Goal: Information Seeking & Learning: Check status

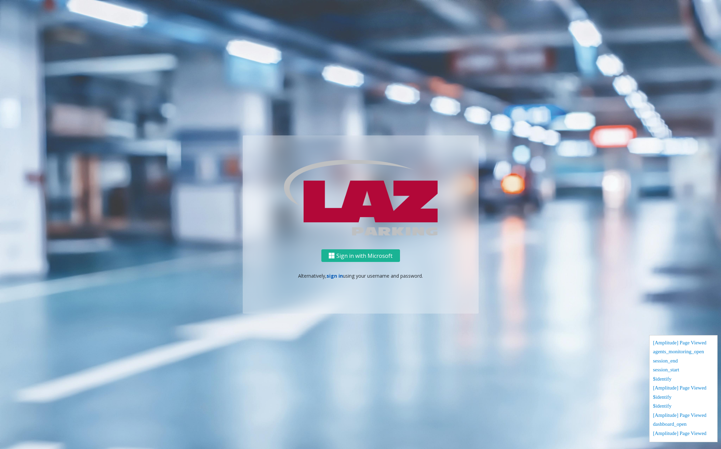
click at [338, 275] on link "sign in" at bounding box center [334, 275] width 16 height 6
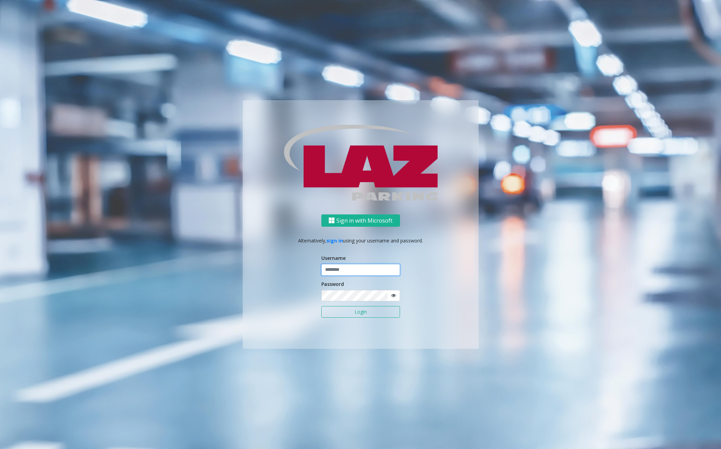
click at [353, 265] on input "text" at bounding box center [360, 270] width 79 height 12
type input "********"
click at [350, 310] on button "Login" at bounding box center [360, 312] width 79 height 12
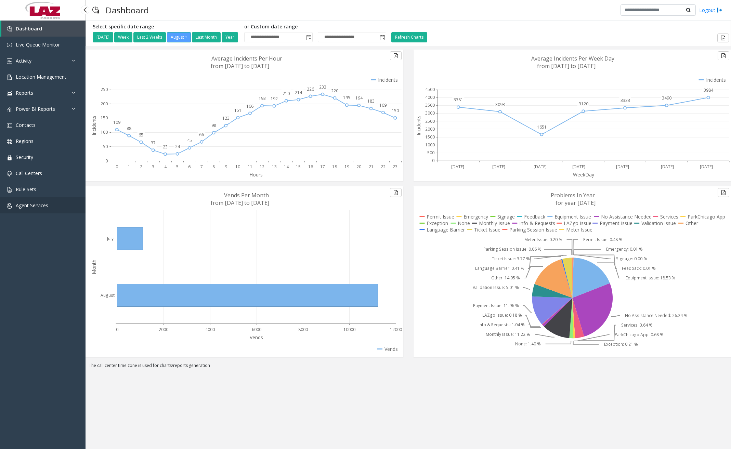
click at [17, 204] on span "Agent Services" at bounding box center [32, 205] width 32 height 6
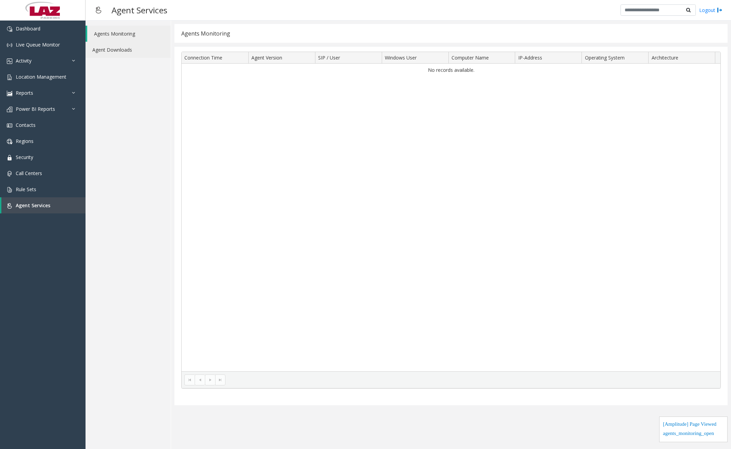
click at [118, 54] on link "Agent Downloads" at bounding box center [127, 50] width 85 height 16
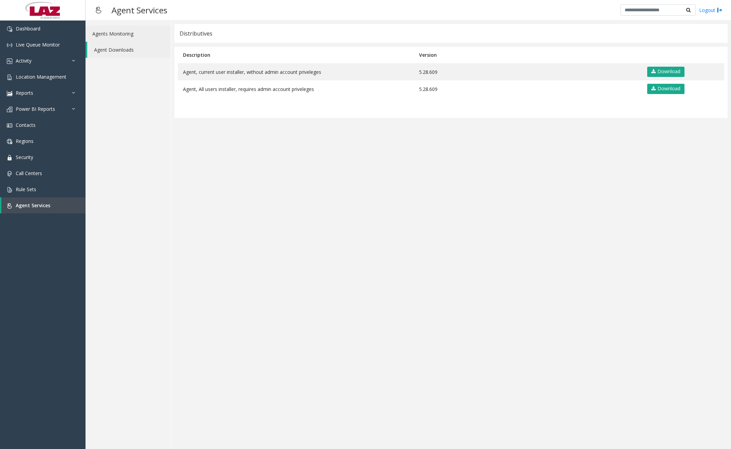
click at [119, 33] on link "Agents Monitoring" at bounding box center [127, 34] width 85 height 16
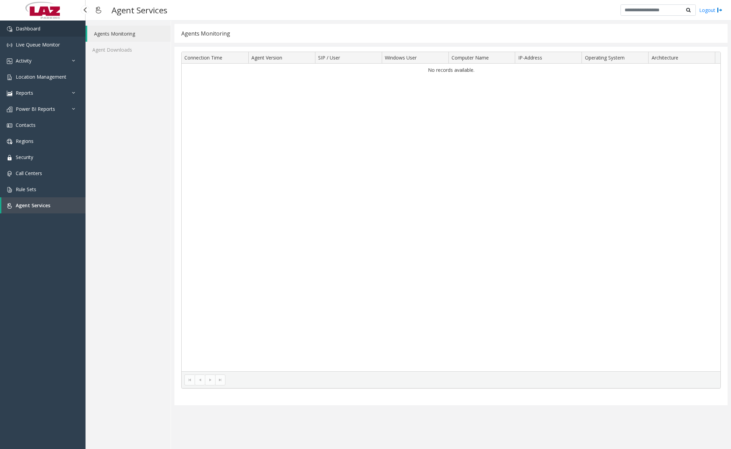
click at [51, 29] on link "Dashboard" at bounding box center [42, 29] width 85 height 16
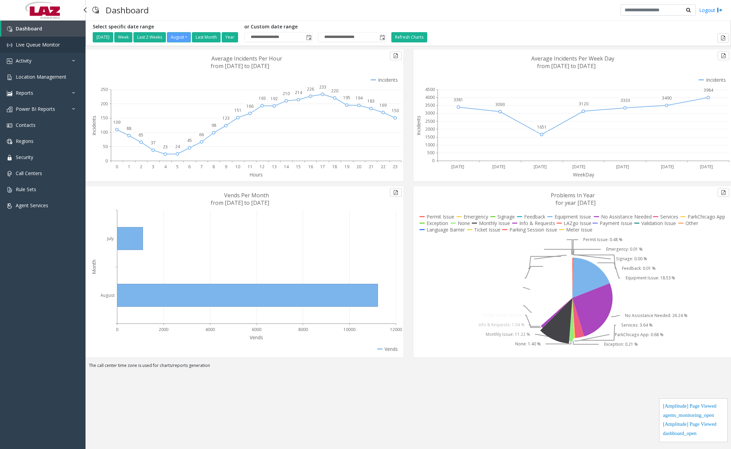
click at [45, 45] on span "Live Queue Monitor" at bounding box center [38, 44] width 44 height 6
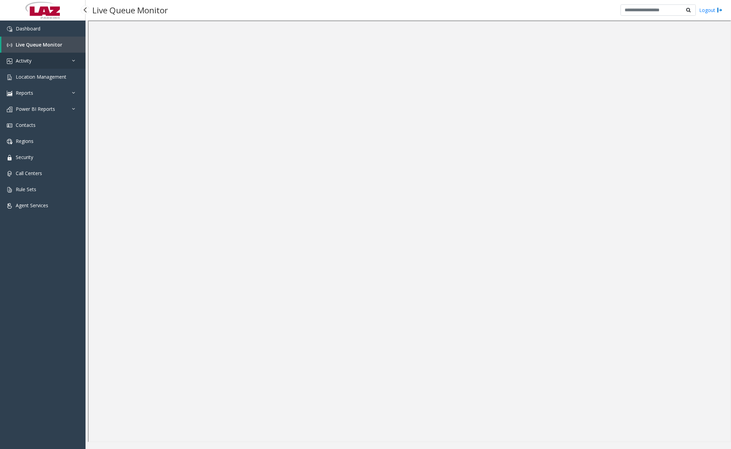
click at [69, 61] on link "Activity" at bounding box center [42, 61] width 85 height 16
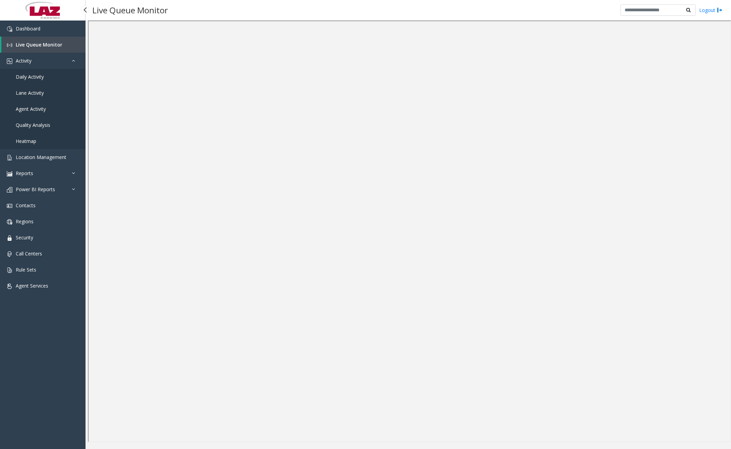
click at [51, 78] on link "Daily Activity" at bounding box center [42, 77] width 85 height 16
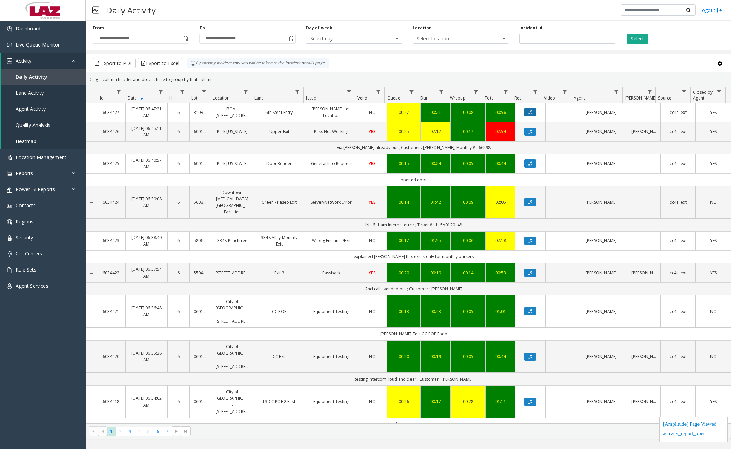
click at [528, 112] on icon "Data table" at bounding box center [529, 112] width 3 height 4
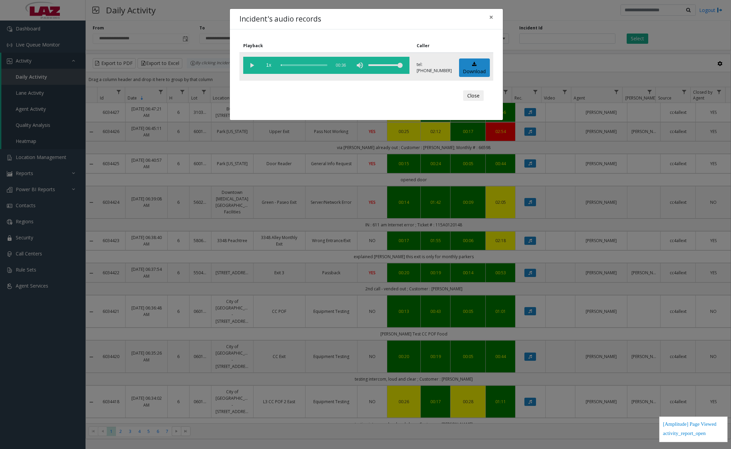
click at [249, 61] on vg-play-pause at bounding box center [251, 65] width 17 height 17
click at [303, 65] on div "scrub bar" at bounding box center [304, 65] width 46 height 17
click at [318, 65] on div "scrub bar" at bounding box center [304, 65] width 46 height 17
click at [325, 65] on div "scrub bar" at bounding box center [304, 65] width 46 height 17
click at [473, 96] on button "Close" at bounding box center [473, 95] width 21 height 11
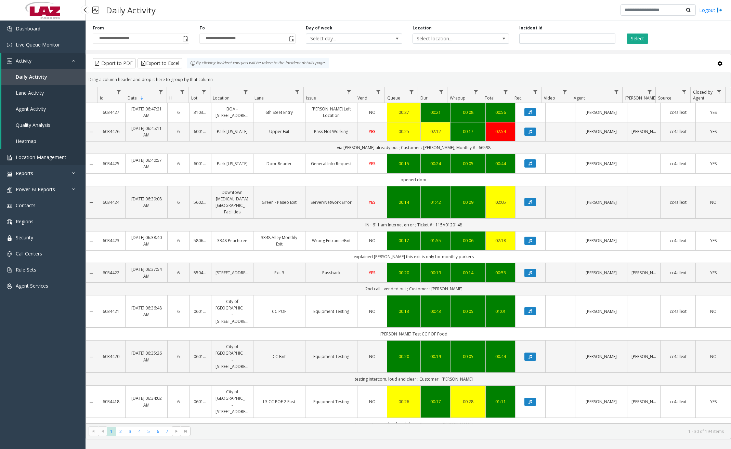
click at [43, 154] on span "Location Management" at bounding box center [41, 157] width 51 height 6
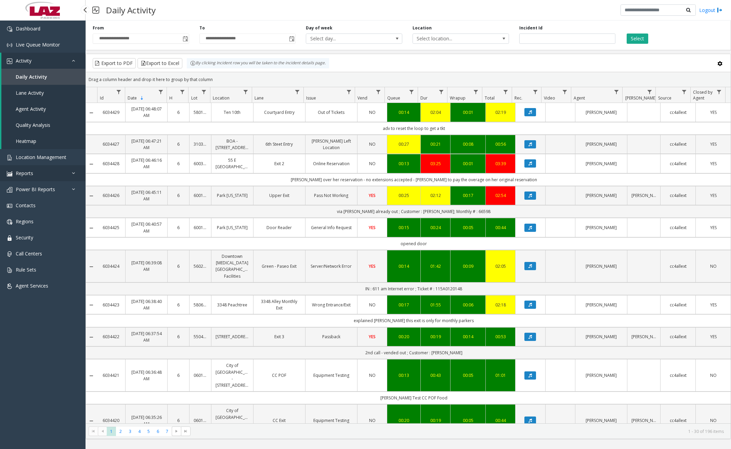
click at [50, 175] on link "Reports" at bounding box center [42, 173] width 85 height 16
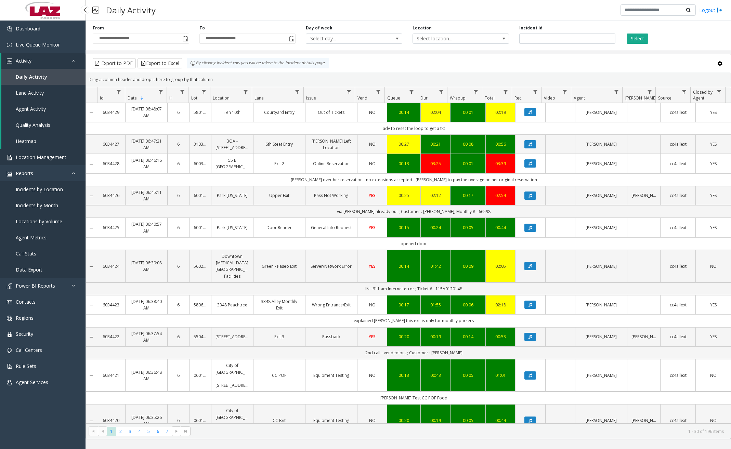
click at [52, 159] on span "Location Management" at bounding box center [41, 157] width 51 height 6
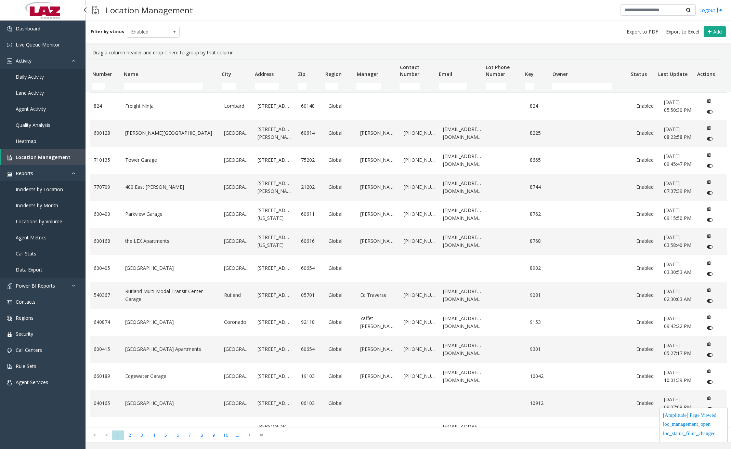
click at [42, 75] on span "Daily Activity" at bounding box center [30, 77] width 28 height 6
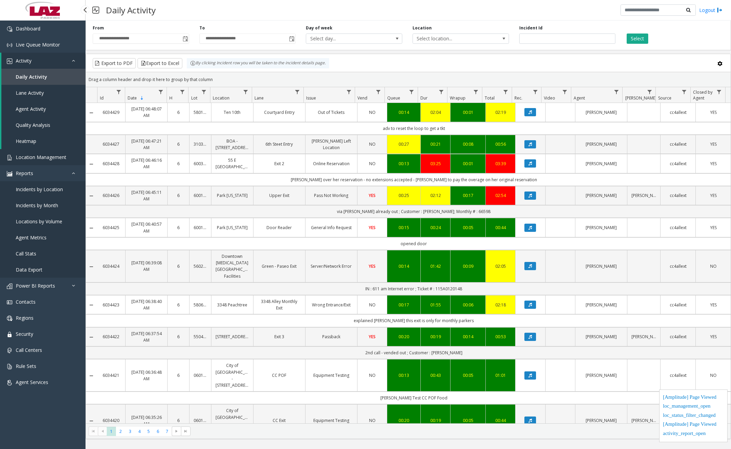
click at [45, 159] on span "Location Management" at bounding box center [41, 157] width 51 height 6
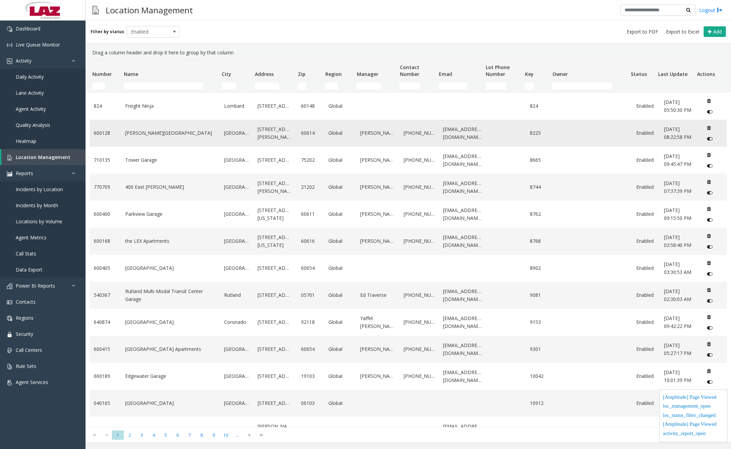
click at [140, 138] on td "Webster Square" at bounding box center [170, 133] width 98 height 27
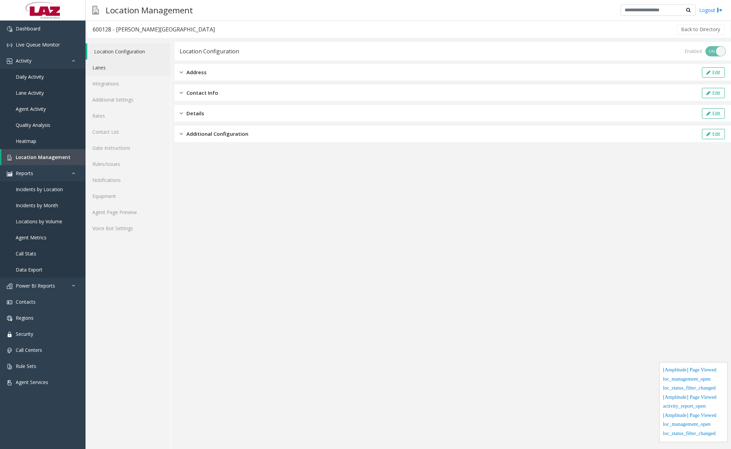
click at [126, 68] on link "Lanes" at bounding box center [127, 67] width 85 height 16
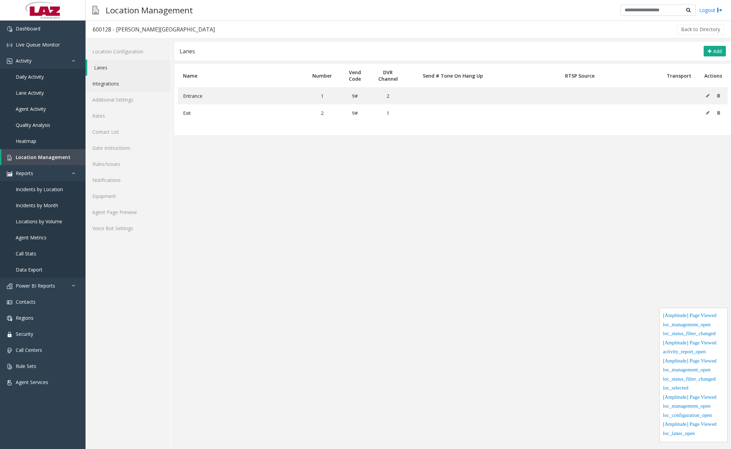
click at [124, 85] on link "Integrations" at bounding box center [127, 84] width 85 height 16
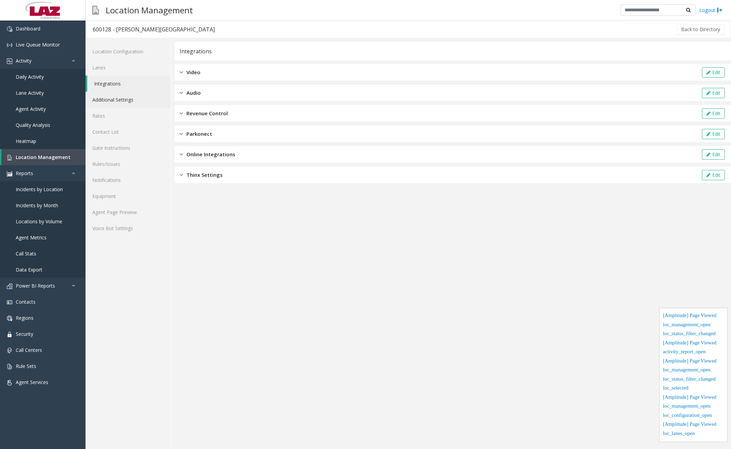
click at [126, 102] on link "Additional Settings" at bounding box center [127, 100] width 85 height 16
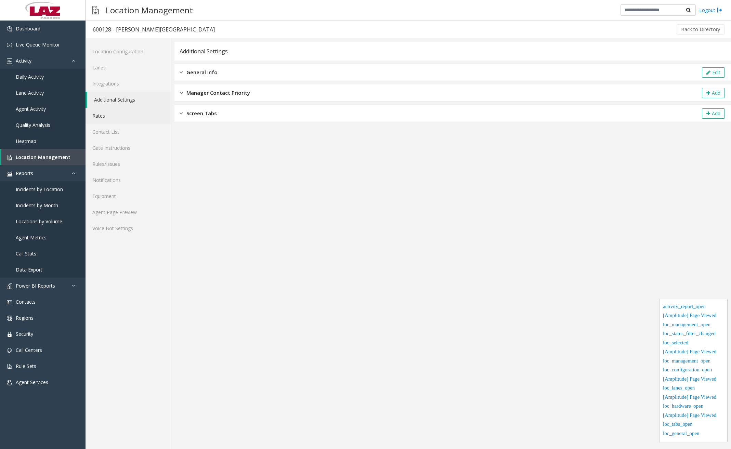
click at [120, 118] on link "Rates" at bounding box center [127, 116] width 85 height 16
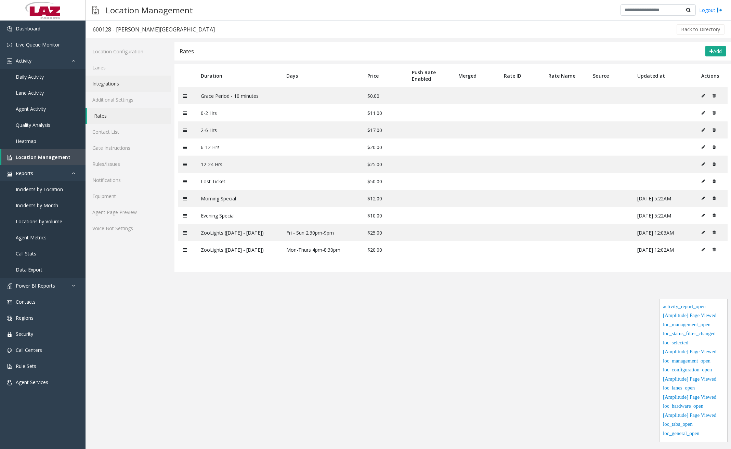
click at [123, 88] on link "Integrations" at bounding box center [127, 84] width 85 height 16
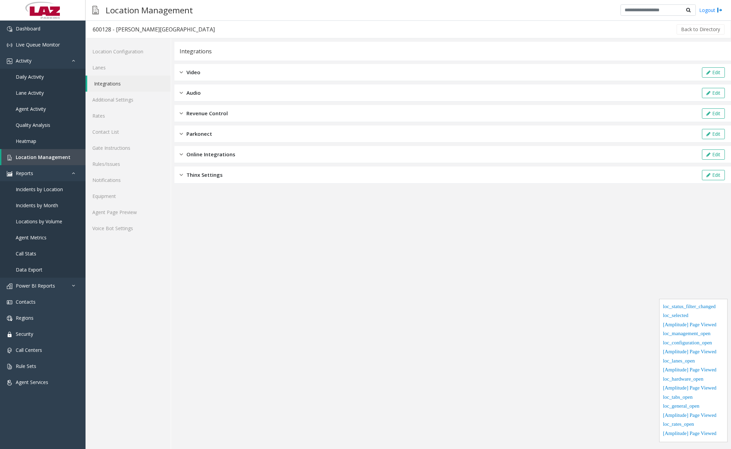
click at [205, 156] on span "Online Integrations" at bounding box center [210, 154] width 49 height 8
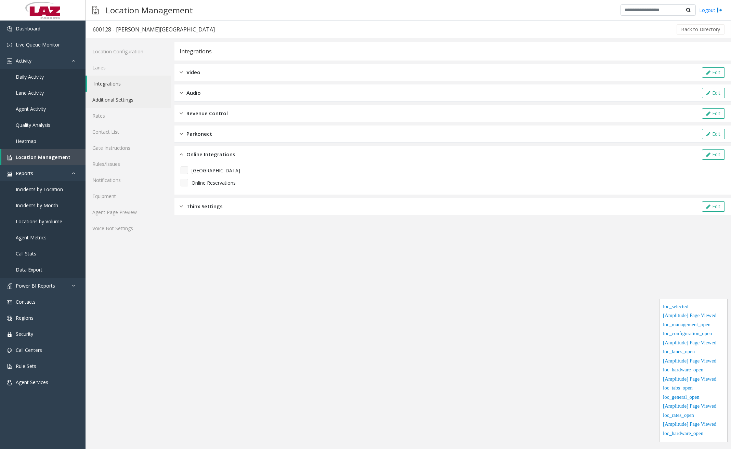
click at [133, 103] on link "Additional Settings" at bounding box center [127, 100] width 85 height 16
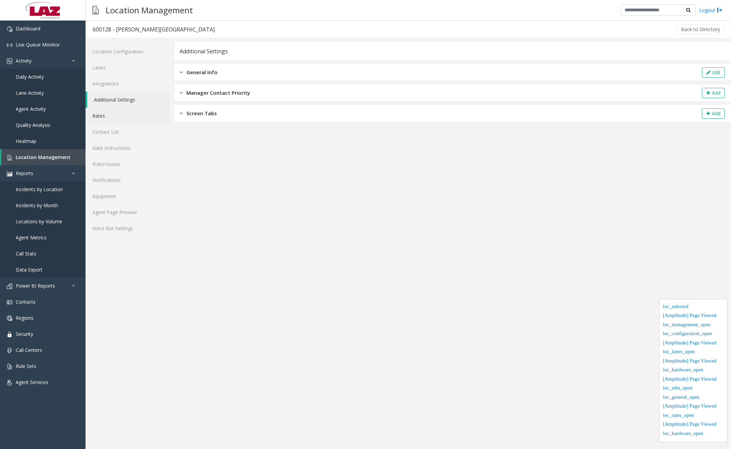
click at [126, 112] on link "Rates" at bounding box center [127, 116] width 85 height 16
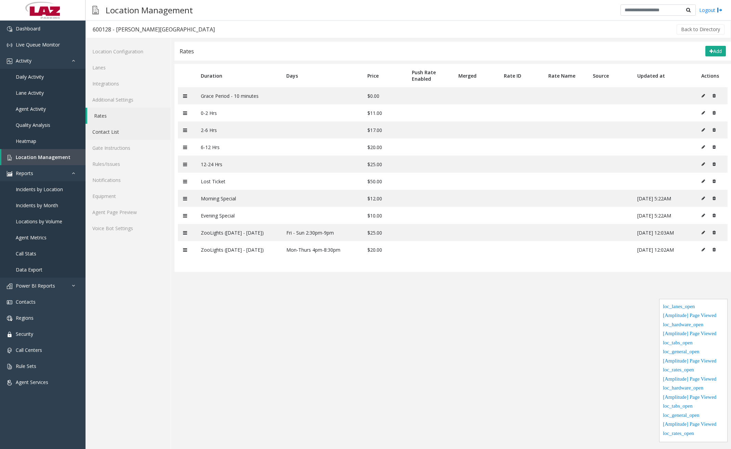
click at [128, 133] on link "Contact List" at bounding box center [127, 132] width 85 height 16
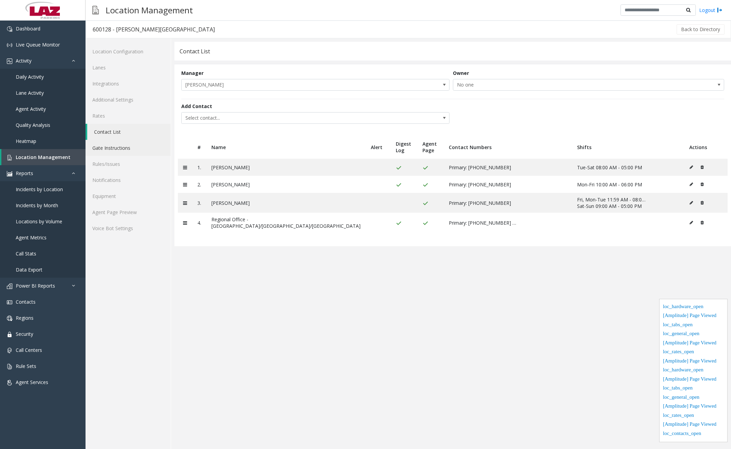
click at [119, 146] on link "Gate Instructions" at bounding box center [127, 148] width 85 height 16
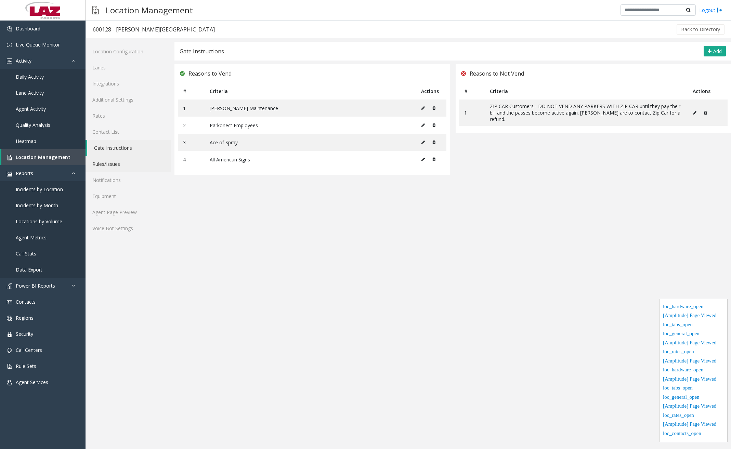
click at [115, 165] on link "Rules/Issues" at bounding box center [127, 164] width 85 height 16
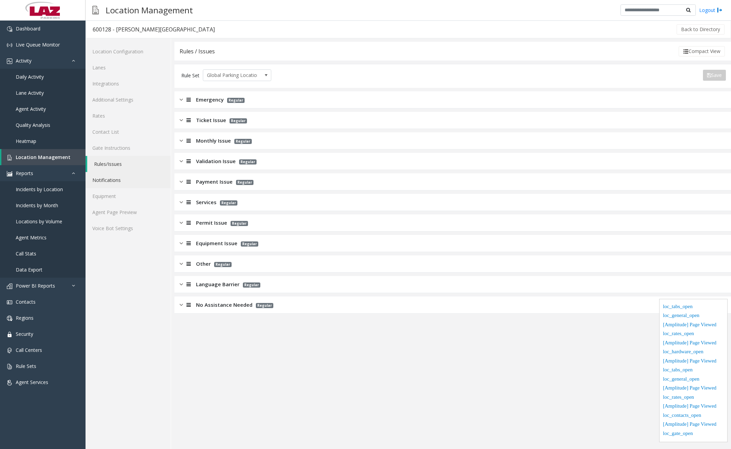
click at [116, 182] on link "Notifications" at bounding box center [127, 180] width 85 height 16
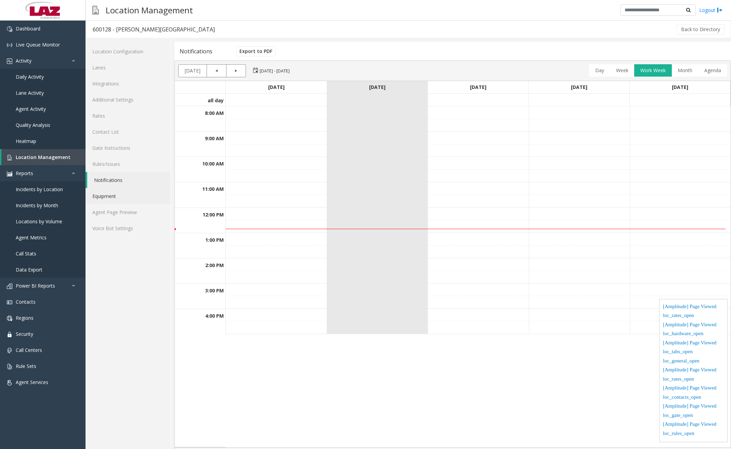
click at [116, 200] on link "Equipment" at bounding box center [127, 196] width 85 height 16
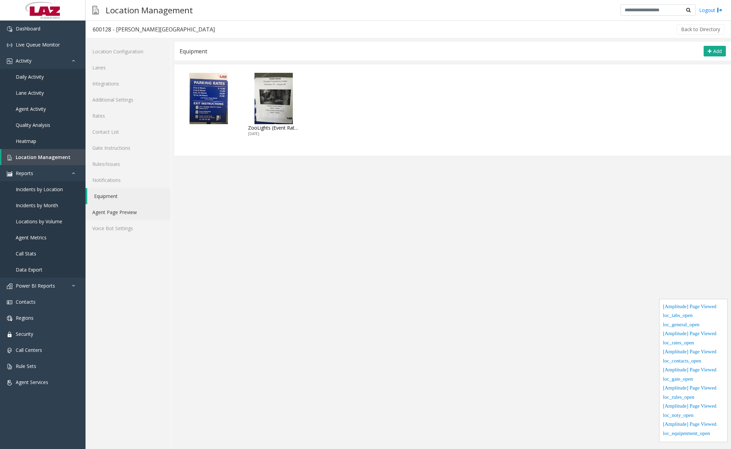
click at [117, 209] on link "Agent Page Preview" at bounding box center [127, 212] width 85 height 16
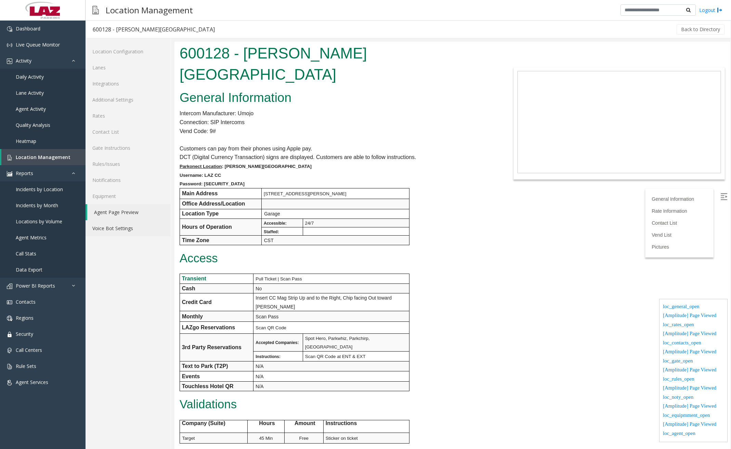
click at [128, 228] on link "Voice Bot Settings" at bounding box center [127, 228] width 85 height 16
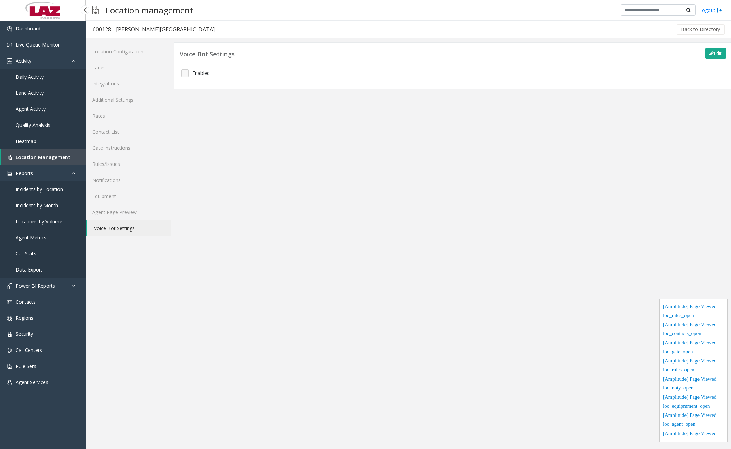
click at [56, 189] on span "Incidents by Location" at bounding box center [39, 189] width 47 height 6
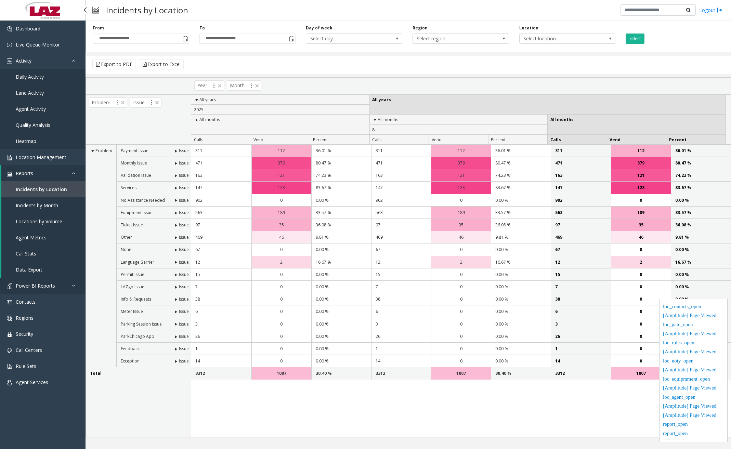
click at [52, 286] on span "Power BI Reports" at bounding box center [35, 285] width 39 height 6
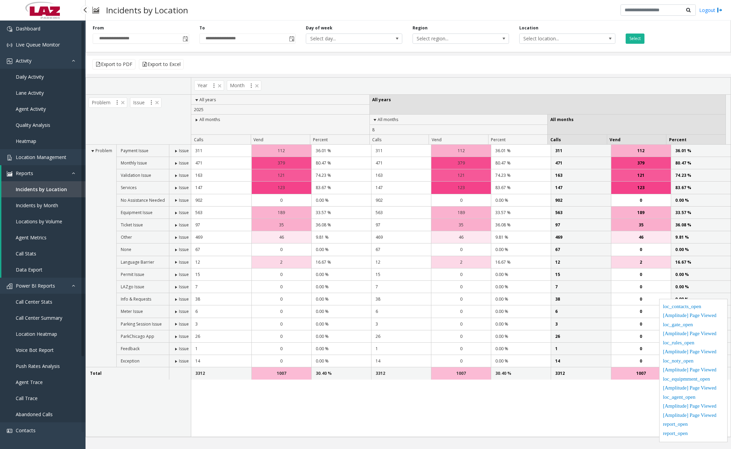
click at [39, 302] on span "Call Center Stats" at bounding box center [34, 301] width 37 height 6
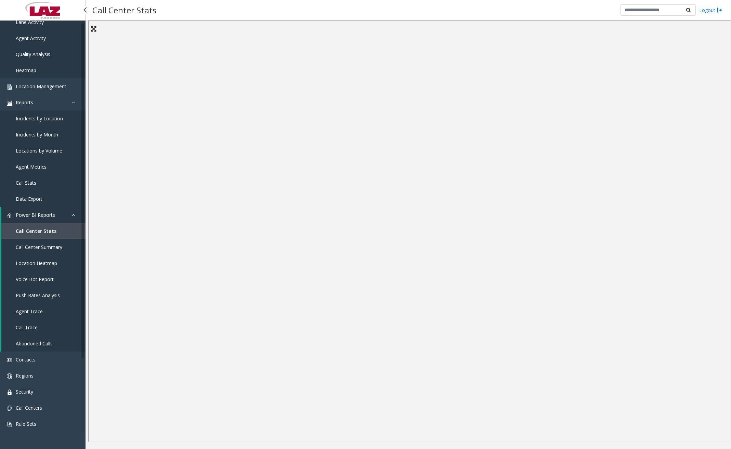
scroll to position [90, 0]
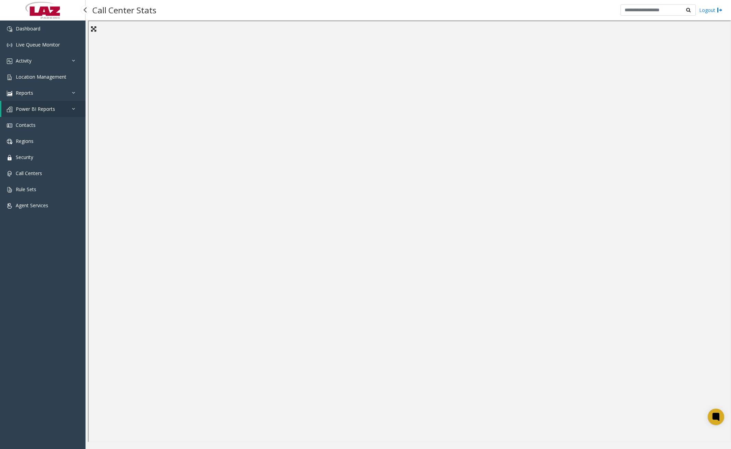
click at [36, 301] on div "Dashboard Live Queue Monitor Activity Daily Activity Lane Activity Agent Activi…" at bounding box center [42, 227] width 85 height 413
click at [55, 124] on link "Contacts" at bounding box center [42, 125] width 85 height 16
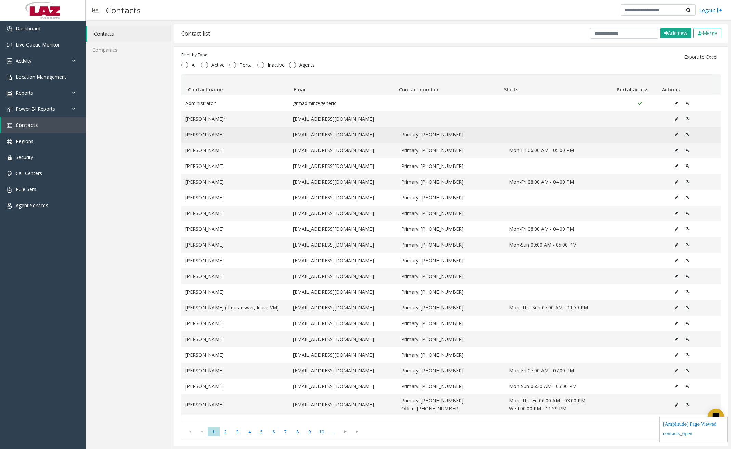
click at [674, 135] on icon "Data table" at bounding box center [675, 135] width 3 height 4
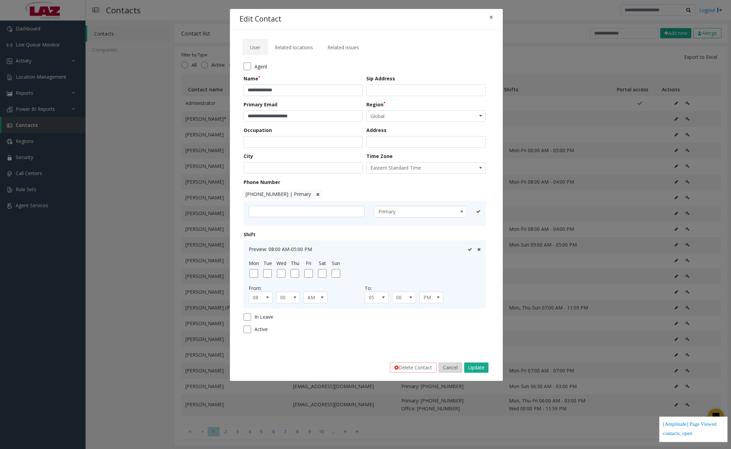
click at [450, 367] on button "Cancel" at bounding box center [450, 367] width 24 height 10
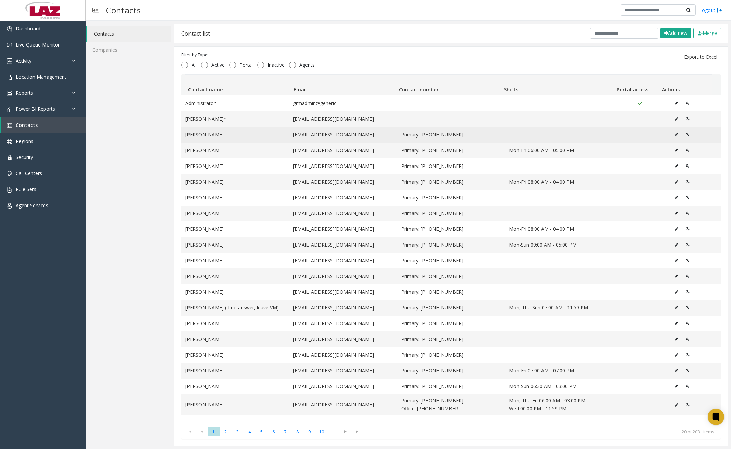
click at [681, 135] on button "Data table" at bounding box center [687, 135] width 12 height 10
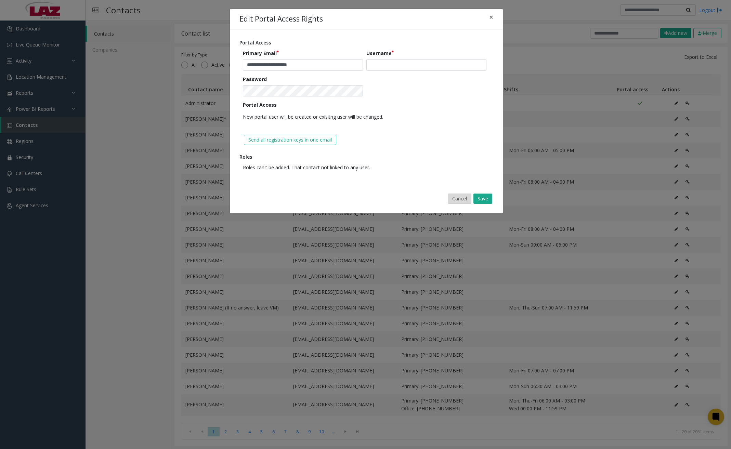
click at [456, 196] on button "Cancel" at bounding box center [460, 199] width 24 height 10
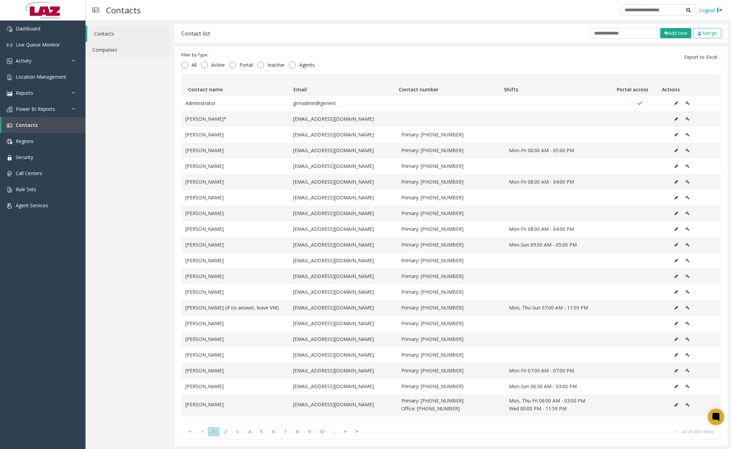
click at [126, 49] on link "Companies" at bounding box center [127, 50] width 85 height 16
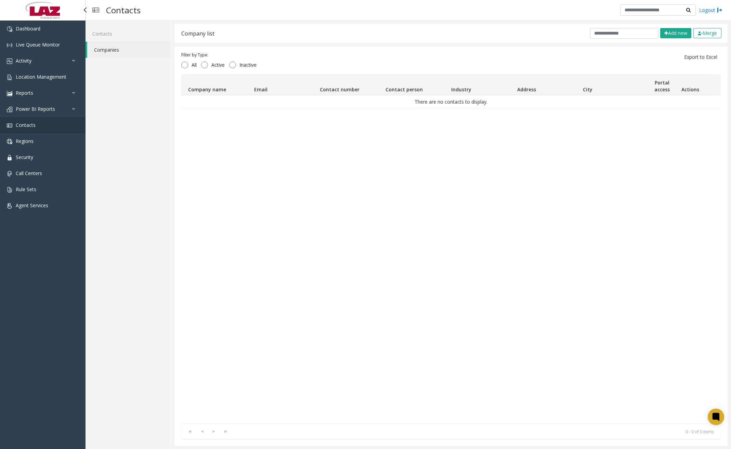
click at [43, 126] on link "Contacts" at bounding box center [42, 125] width 85 height 16
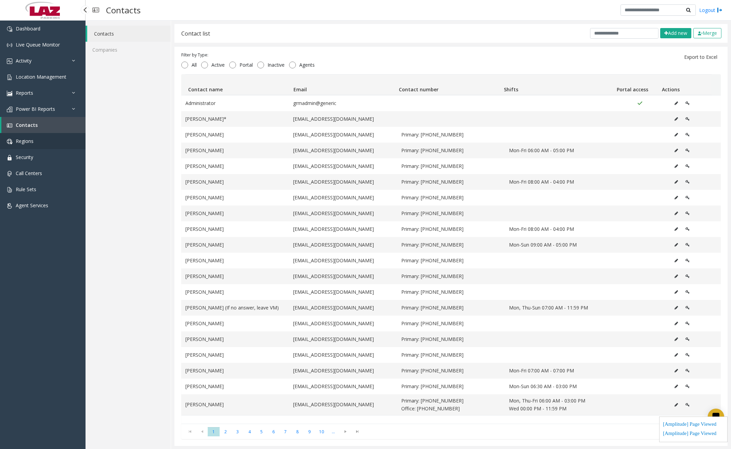
click at [36, 143] on link "Regions" at bounding box center [42, 141] width 85 height 16
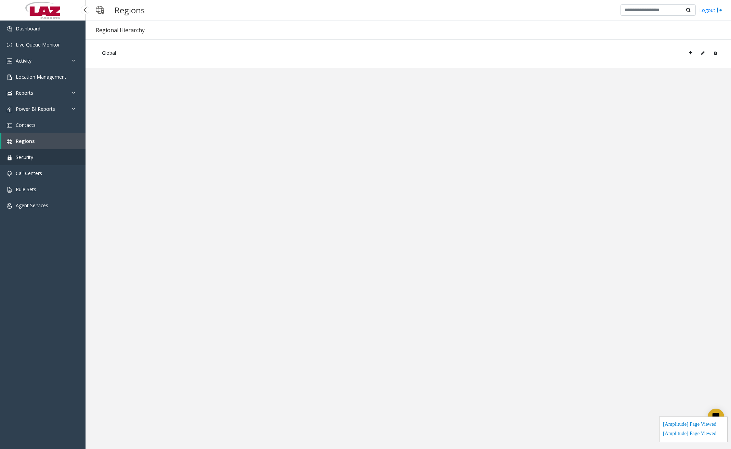
click at [43, 162] on link "Security" at bounding box center [42, 157] width 85 height 16
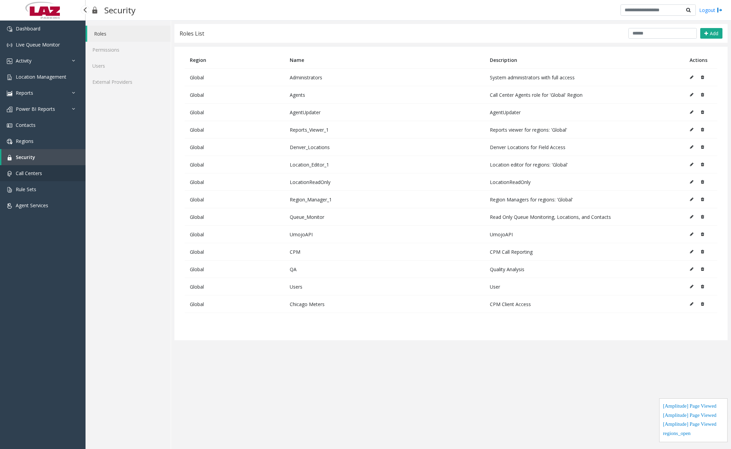
click at [38, 179] on link "Call Centers" at bounding box center [42, 173] width 85 height 16
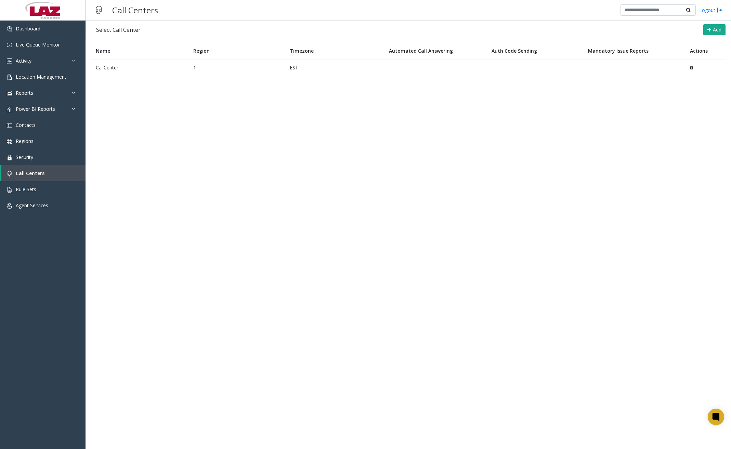
click at [134, 69] on td "CallCenter" at bounding box center [139, 67] width 97 height 17
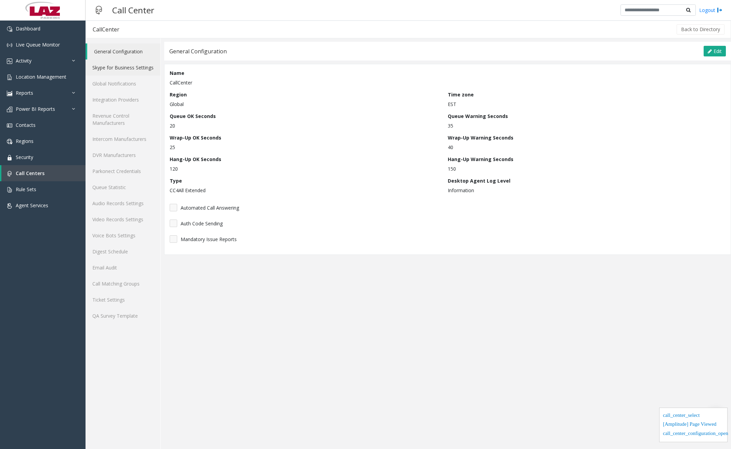
click at [136, 66] on link "Skype for Business Settings" at bounding box center [122, 67] width 75 height 16
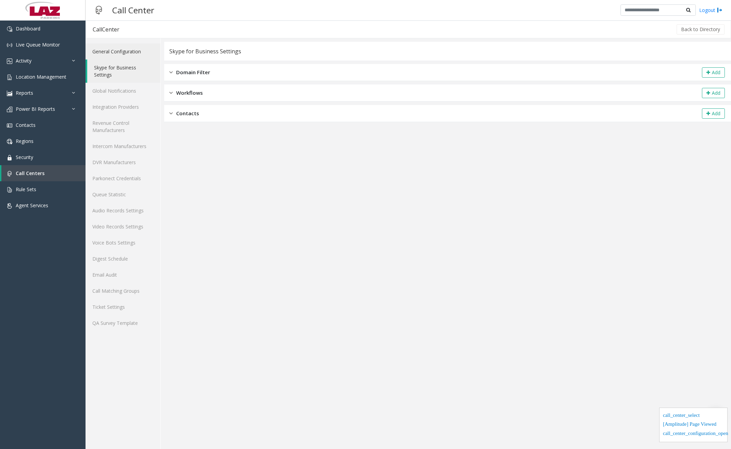
click at [138, 55] on link "General Configuration" at bounding box center [122, 51] width 75 height 16
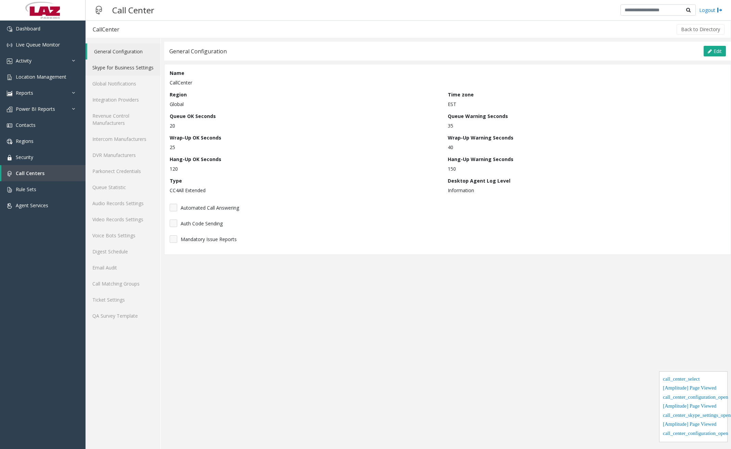
click at [131, 67] on link "Skype for Business Settings" at bounding box center [122, 67] width 75 height 16
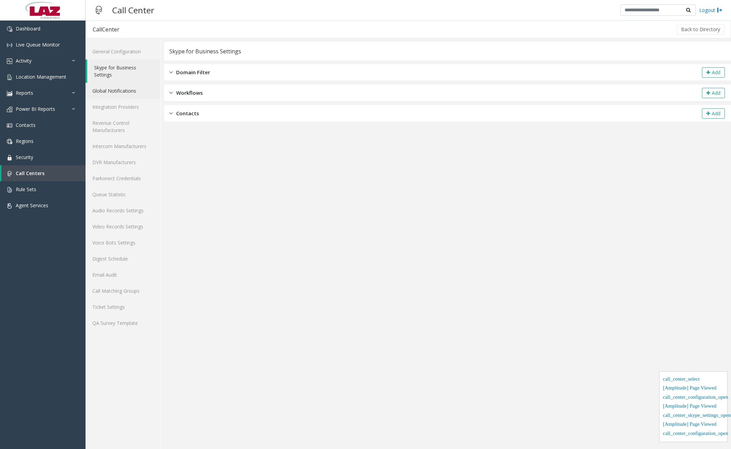
click at [128, 90] on link "Global Notifications" at bounding box center [122, 91] width 75 height 16
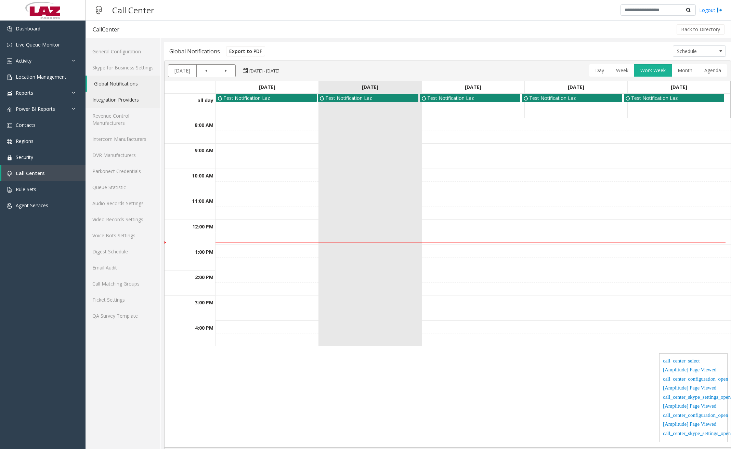
click at [128, 99] on link "Integration Providers" at bounding box center [122, 100] width 75 height 16
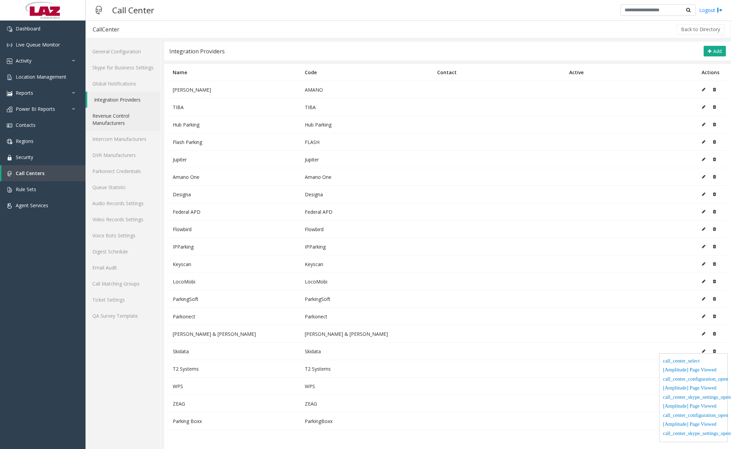
click at [136, 120] on link "Revenue Control Manufacturers" at bounding box center [122, 119] width 75 height 23
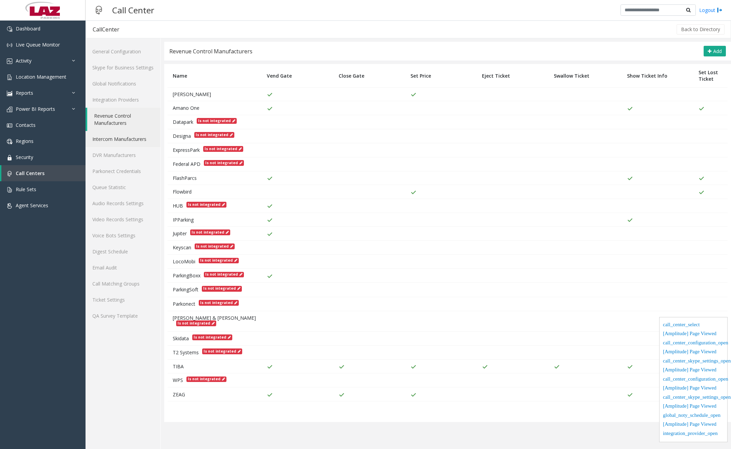
click at [134, 136] on link "Intercom Manufacturers" at bounding box center [122, 139] width 75 height 16
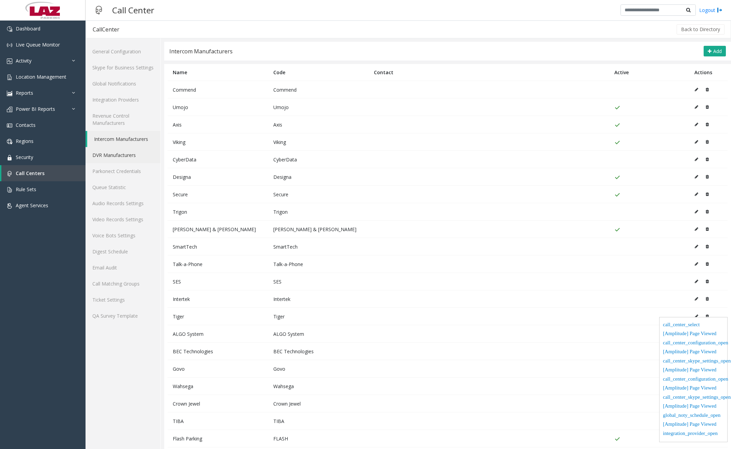
click at [133, 150] on link "DVR Manufacturers" at bounding box center [122, 155] width 75 height 16
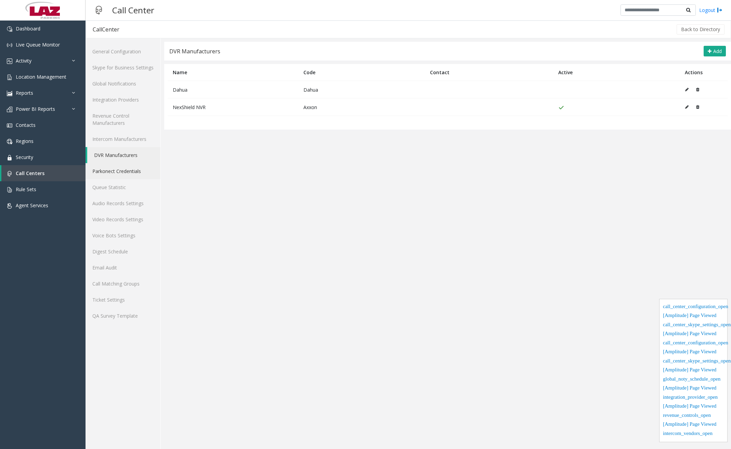
click at [127, 173] on link "Parkonect Credentials" at bounding box center [122, 171] width 75 height 16
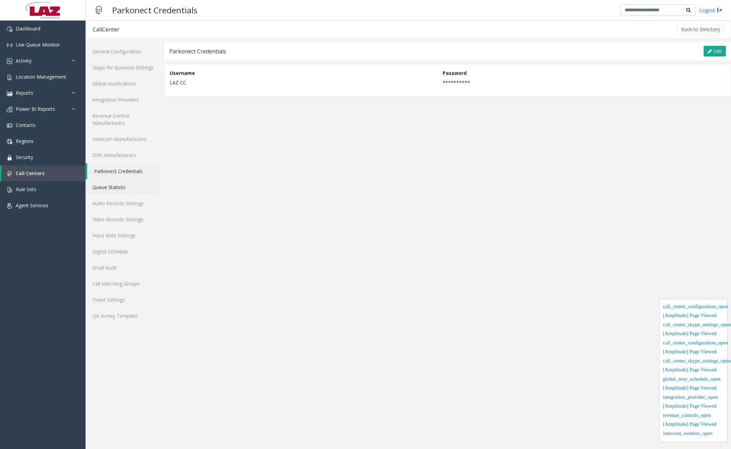
click at [122, 191] on link "Queue Statistic" at bounding box center [122, 187] width 75 height 16
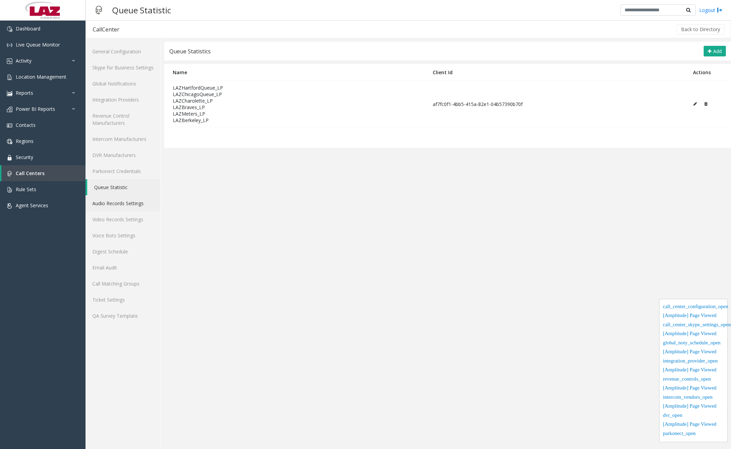
click at [122, 205] on link "Audio Records Settings" at bounding box center [122, 203] width 75 height 16
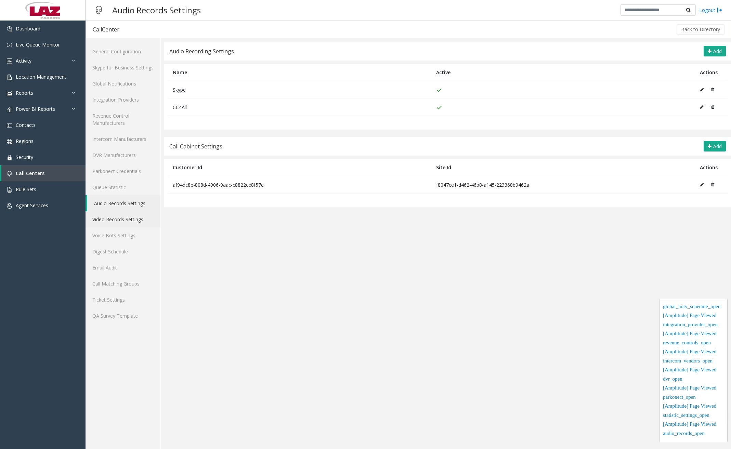
click at [115, 223] on link "Video Records Settings" at bounding box center [122, 219] width 75 height 16
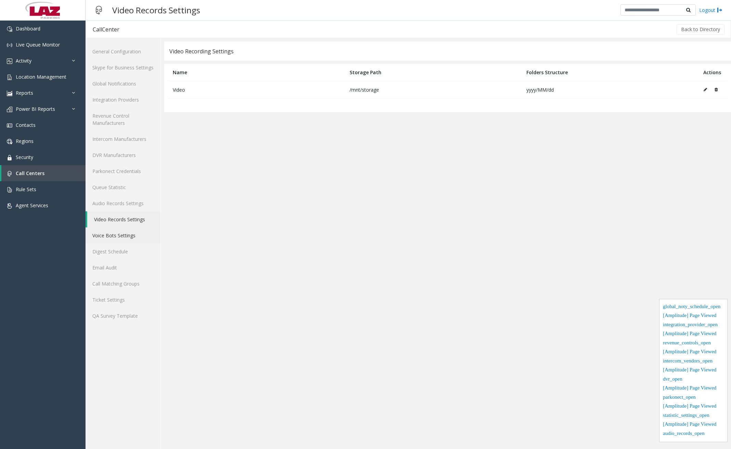
click at [116, 231] on link "Voice Bots Settings" at bounding box center [122, 235] width 75 height 16
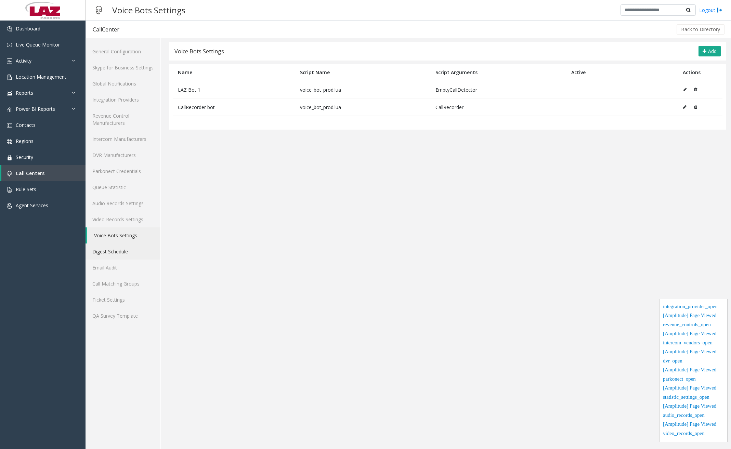
click at [126, 250] on link "Digest Schedule" at bounding box center [122, 251] width 75 height 16
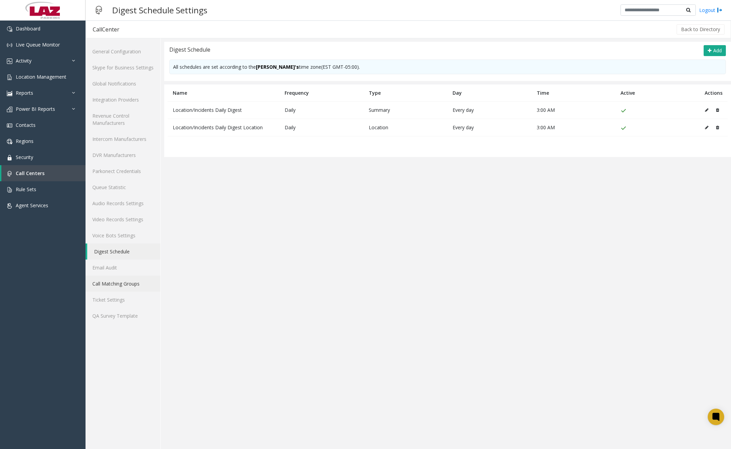
click at [110, 289] on link "Call Matching Groups" at bounding box center [122, 284] width 75 height 16
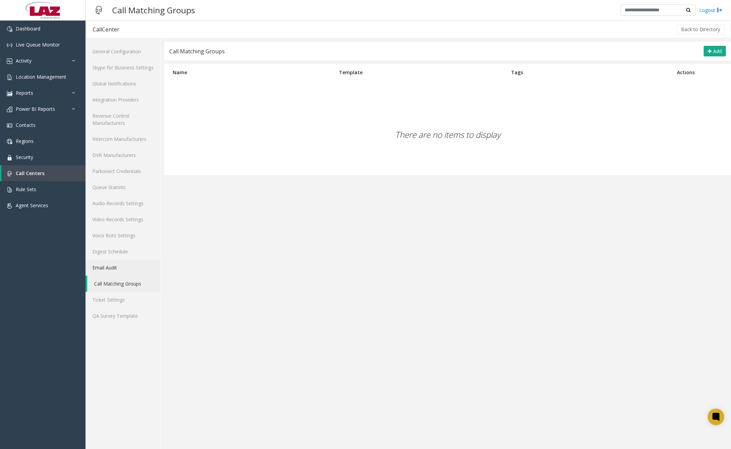
click at [129, 270] on link "Email Audit" at bounding box center [122, 267] width 75 height 16
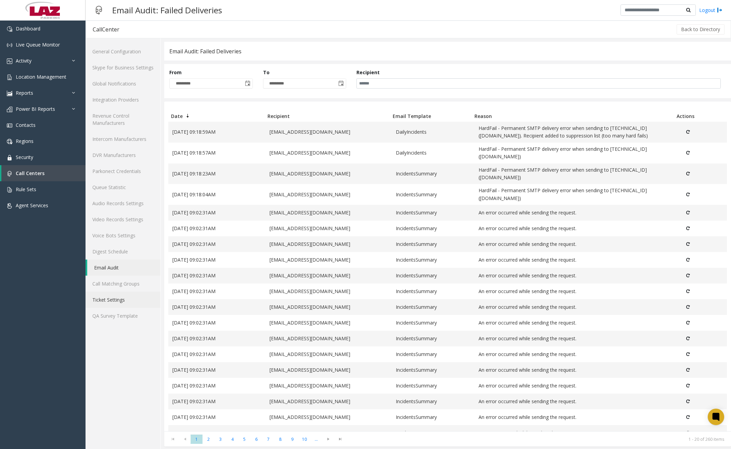
click at [111, 300] on link "Ticket Settings" at bounding box center [122, 300] width 75 height 16
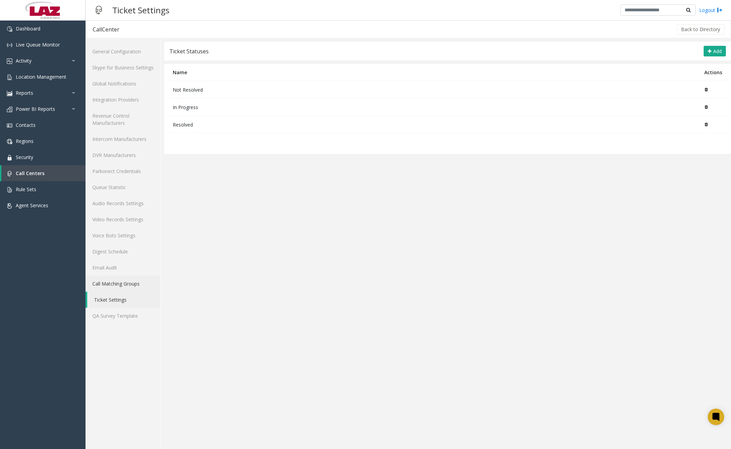
click at [117, 285] on link "Call Matching Groups" at bounding box center [122, 284] width 75 height 16
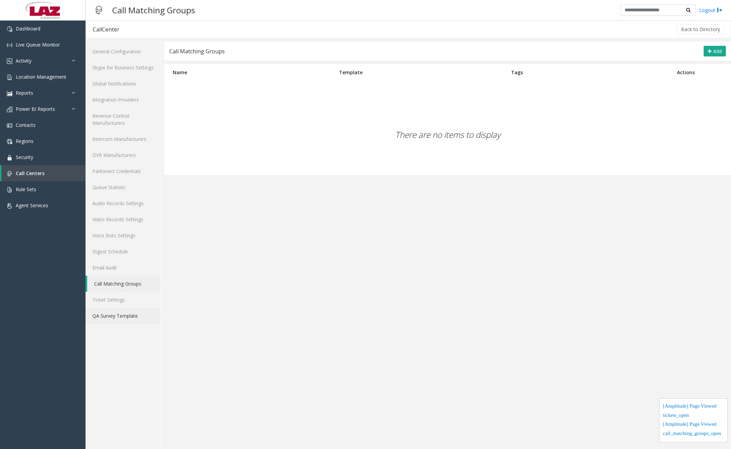
click at [118, 316] on link "QA Survey Template" at bounding box center [122, 316] width 75 height 16
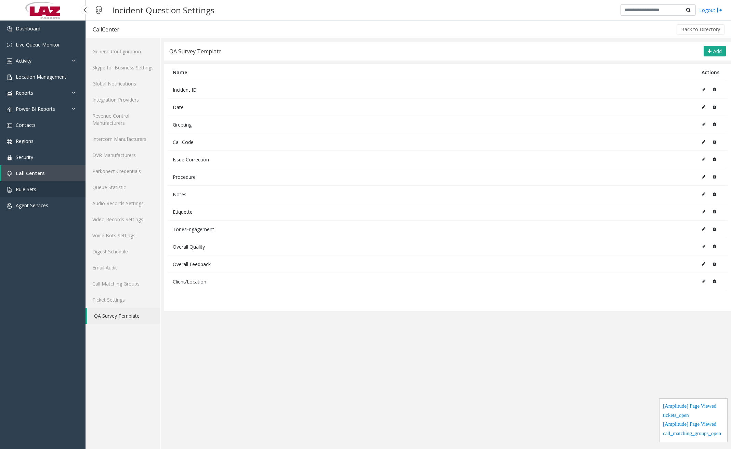
click at [60, 188] on link "Rule Sets" at bounding box center [42, 189] width 85 height 16
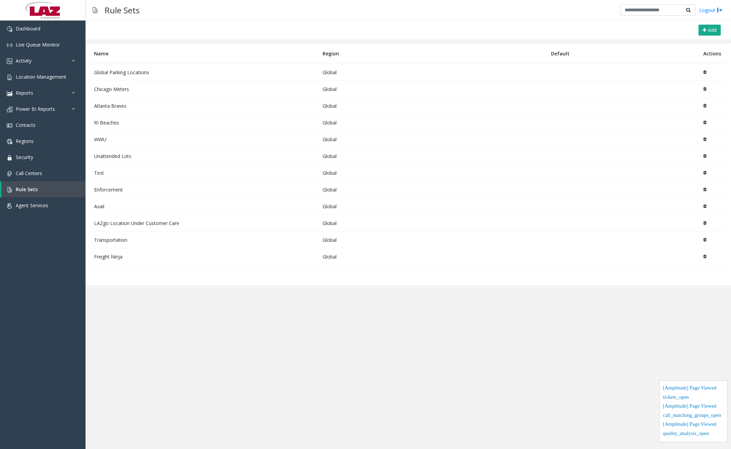
click at [151, 126] on td "RI Beaches" at bounding box center [203, 122] width 228 height 17
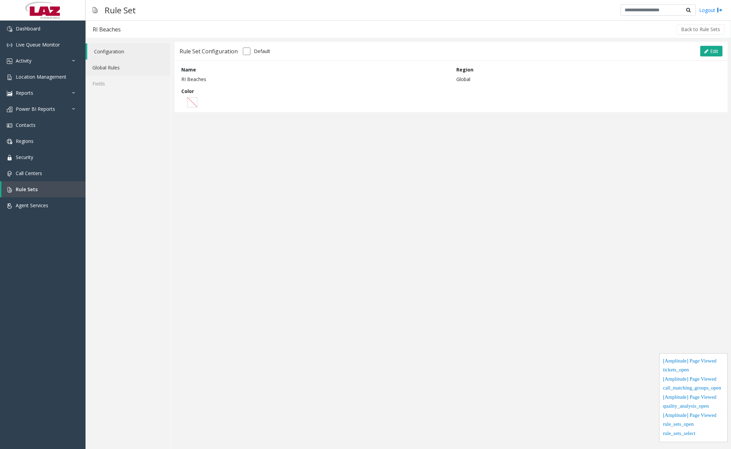
click at [126, 65] on link "Global Rules" at bounding box center [127, 67] width 85 height 16
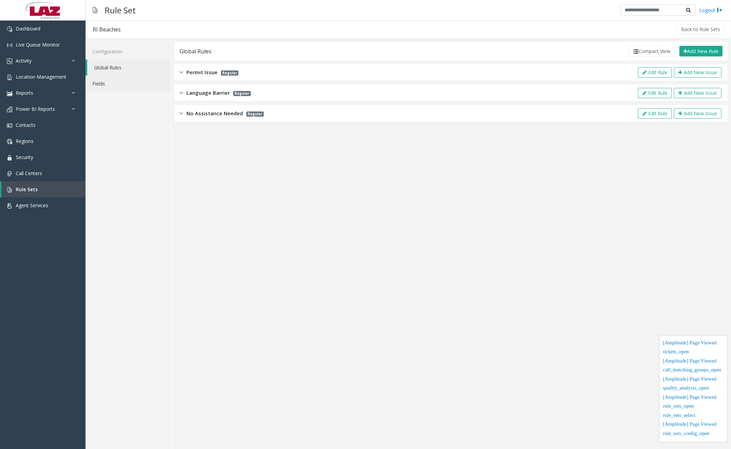
click at [117, 86] on link "Fields" at bounding box center [127, 84] width 85 height 16
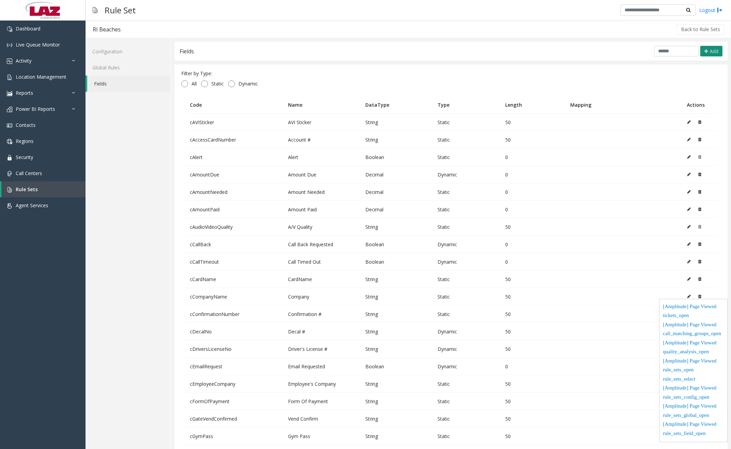
click at [703, 54] on button "Add" at bounding box center [711, 51] width 22 height 11
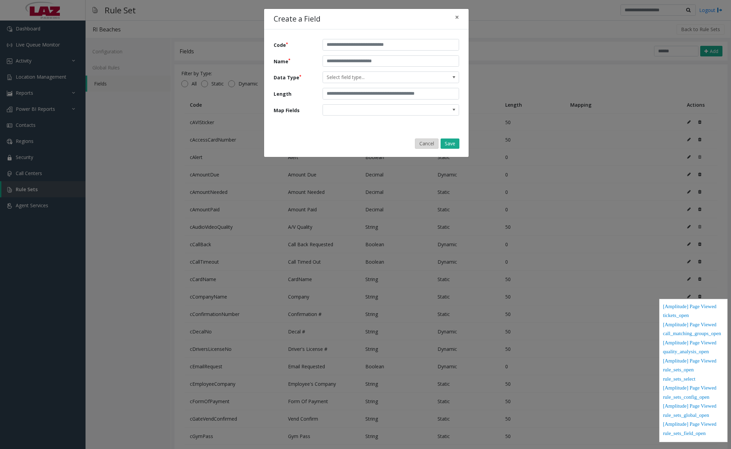
click at [432, 147] on button "Cancel" at bounding box center [427, 143] width 24 height 10
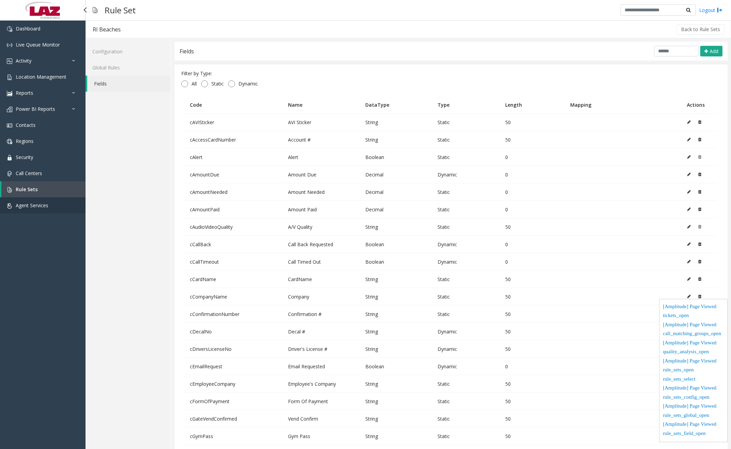
click at [39, 212] on link "Agent Services" at bounding box center [42, 205] width 85 height 16
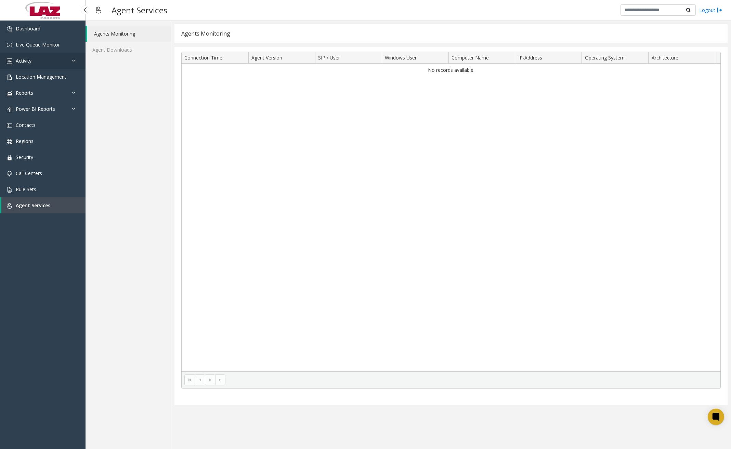
click at [44, 64] on link "Activity" at bounding box center [42, 61] width 85 height 16
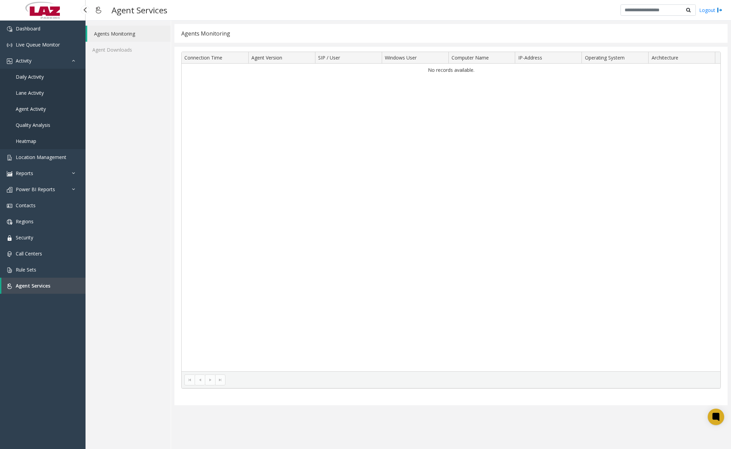
click at [45, 79] on link "Daily Activity" at bounding box center [42, 77] width 85 height 16
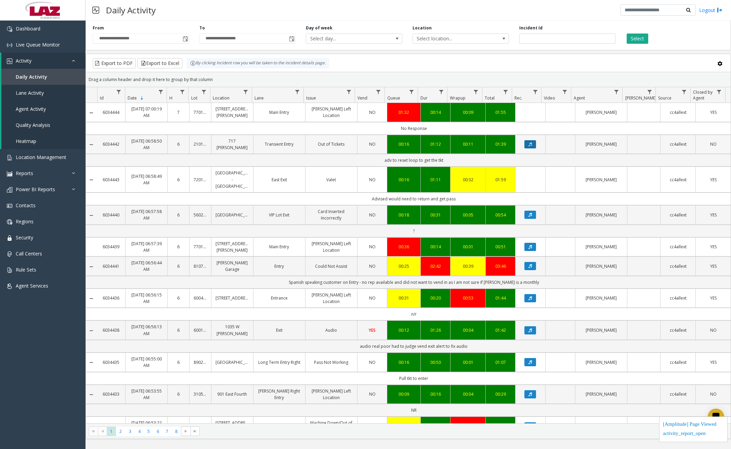
click at [528, 143] on icon "Data table" at bounding box center [529, 144] width 3 height 4
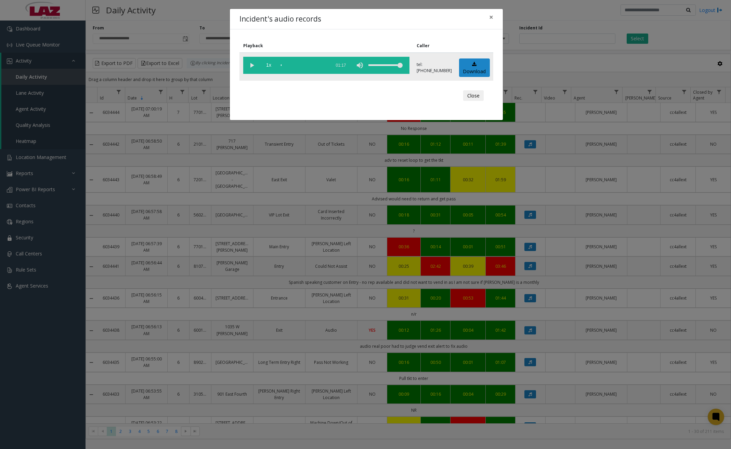
click at [252, 65] on vg-play-pause at bounding box center [251, 65] width 17 height 17
click at [296, 67] on div "scrub bar" at bounding box center [304, 65] width 46 height 17
click at [311, 66] on div "scrub bar" at bounding box center [304, 65] width 46 height 17
click at [321, 66] on div "scrub bar" at bounding box center [304, 65] width 46 height 17
click at [492, 18] on span "×" at bounding box center [491, 17] width 4 height 10
